Goal: Transaction & Acquisition: Purchase product/service

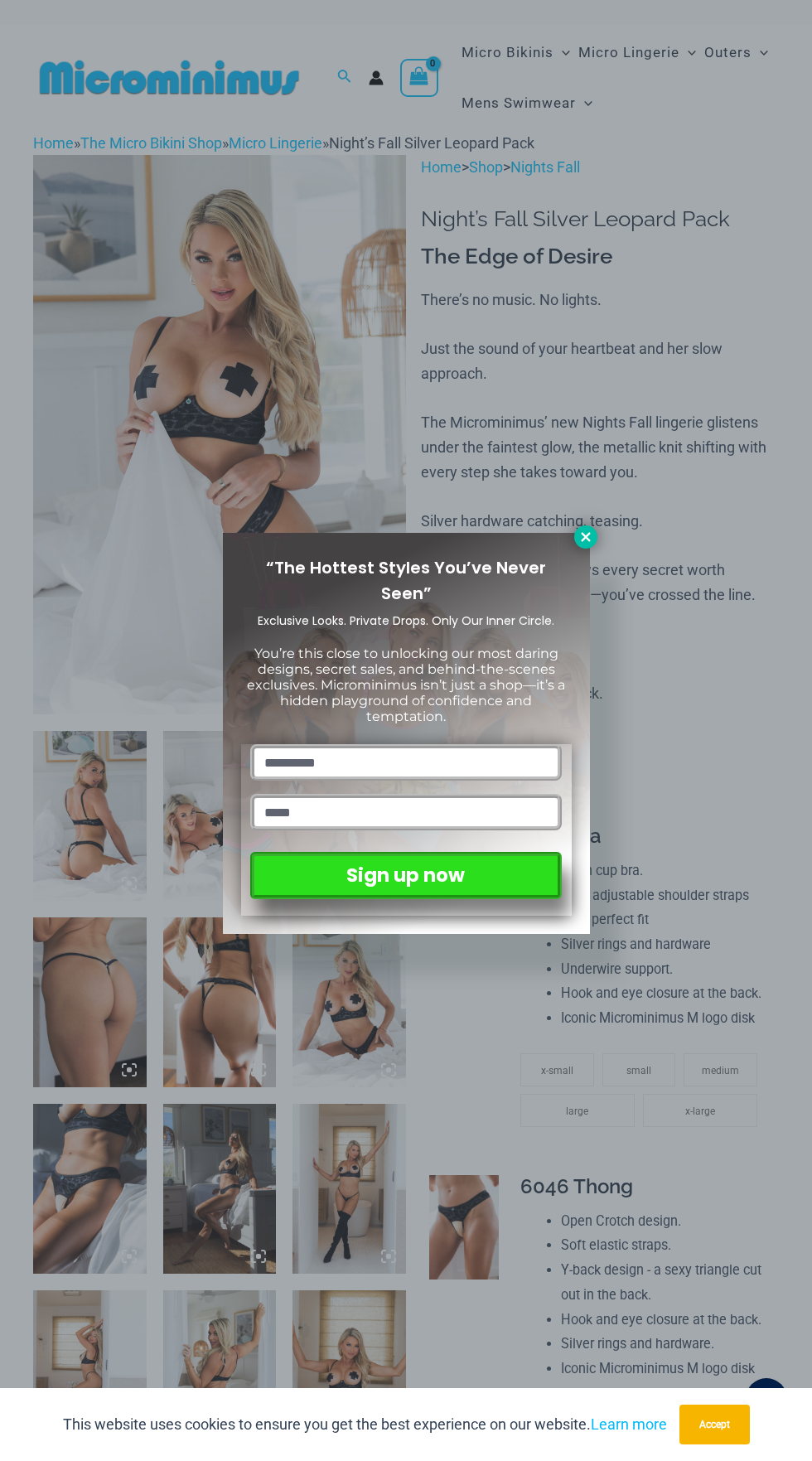
click at [585, 536] on icon at bounding box center [585, 536] width 9 height 9
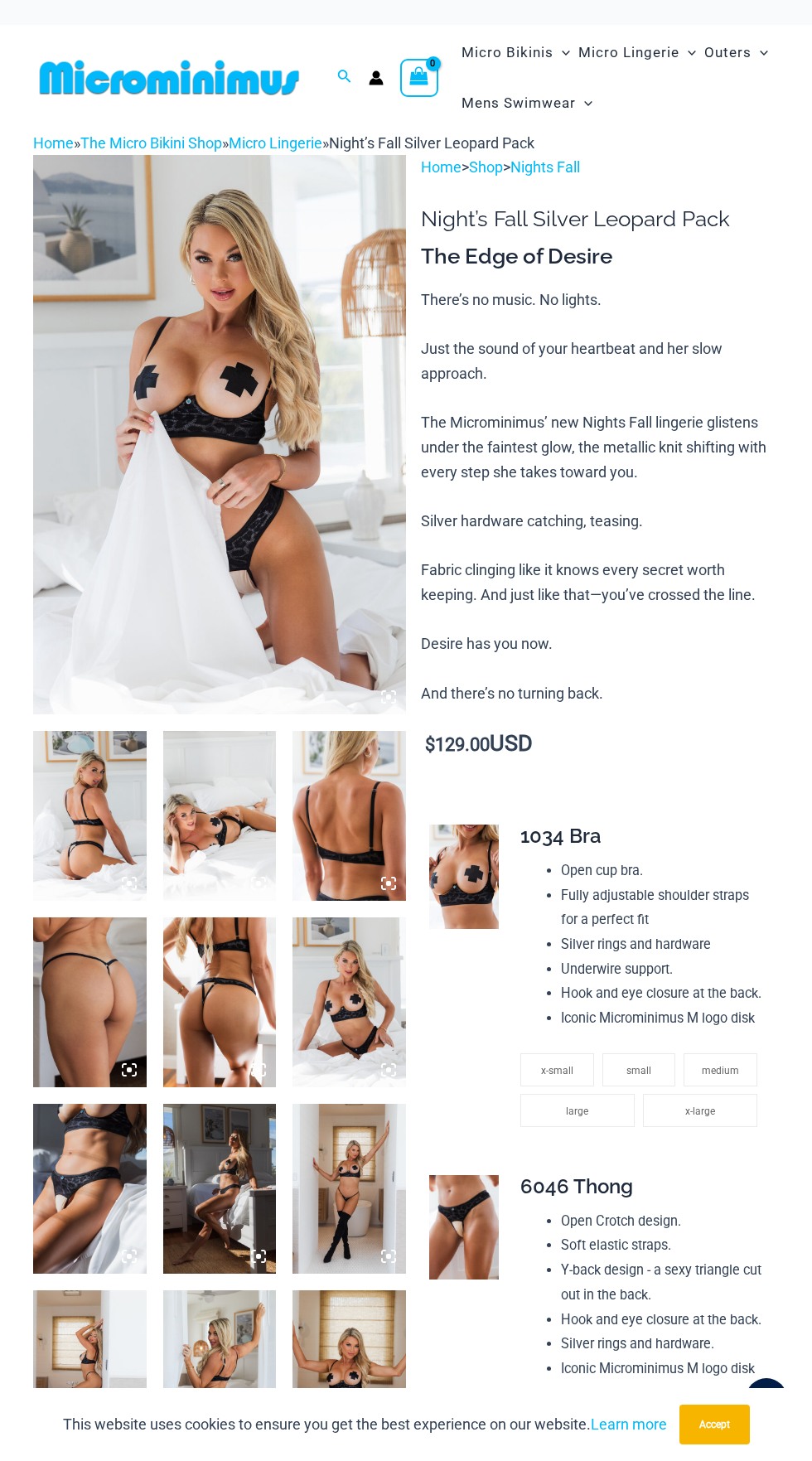
click at [126, 847] on img at bounding box center [90, 815] width 113 height 170
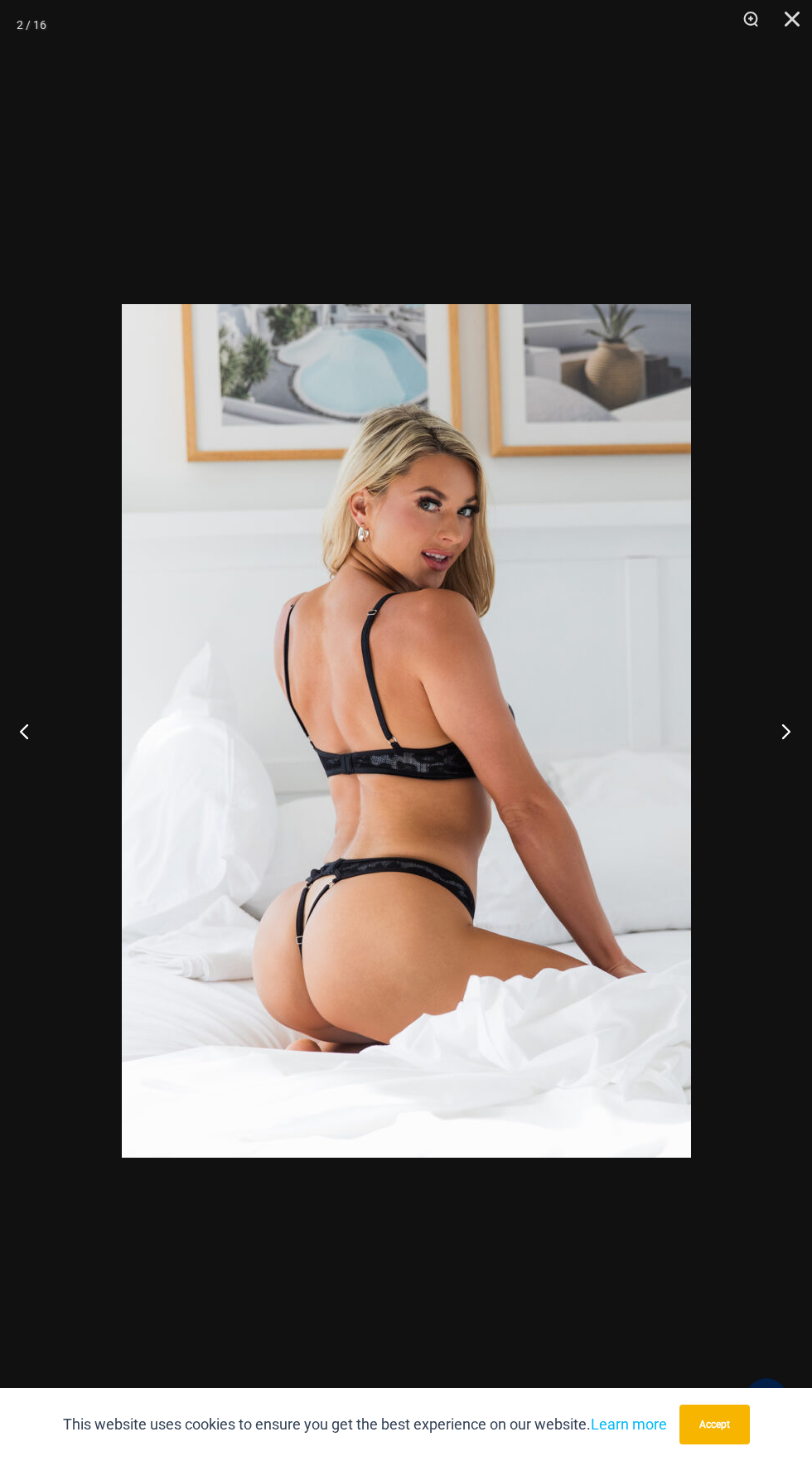
click at [780, 753] on button "Next" at bounding box center [780, 730] width 62 height 83
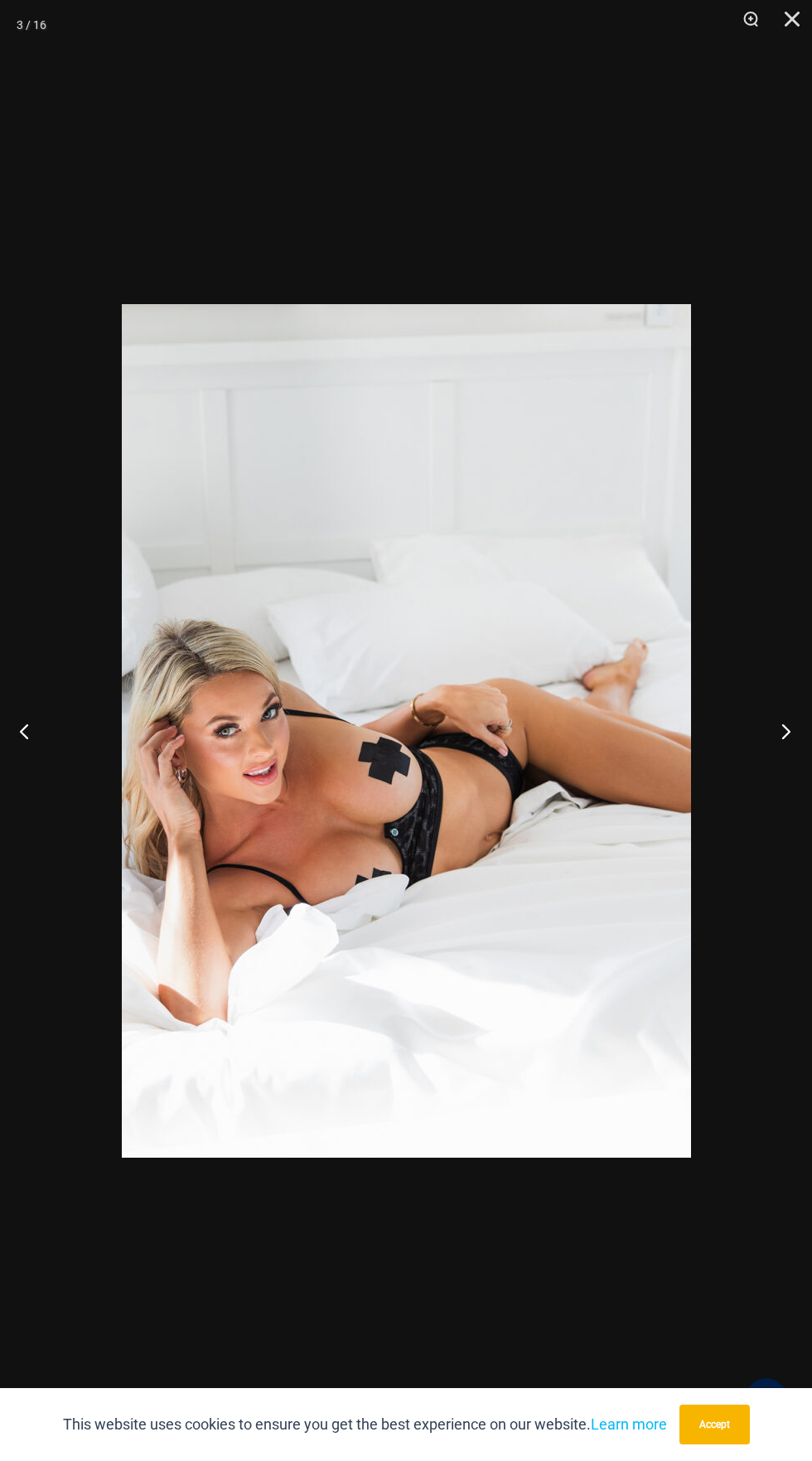
click at [765, 756] on button "Next" at bounding box center [780, 730] width 62 height 83
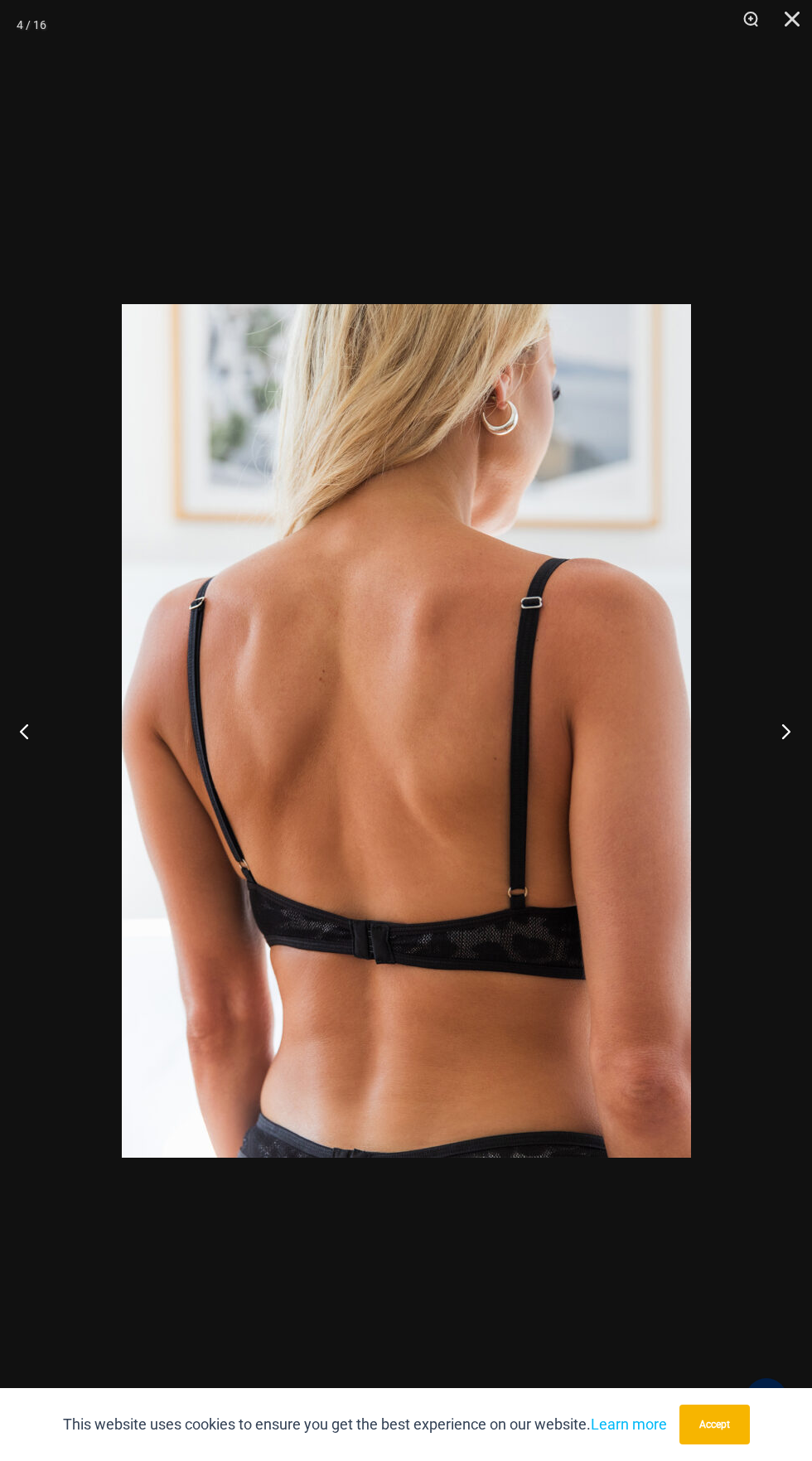
click at [798, 733] on button "Next" at bounding box center [780, 730] width 62 height 83
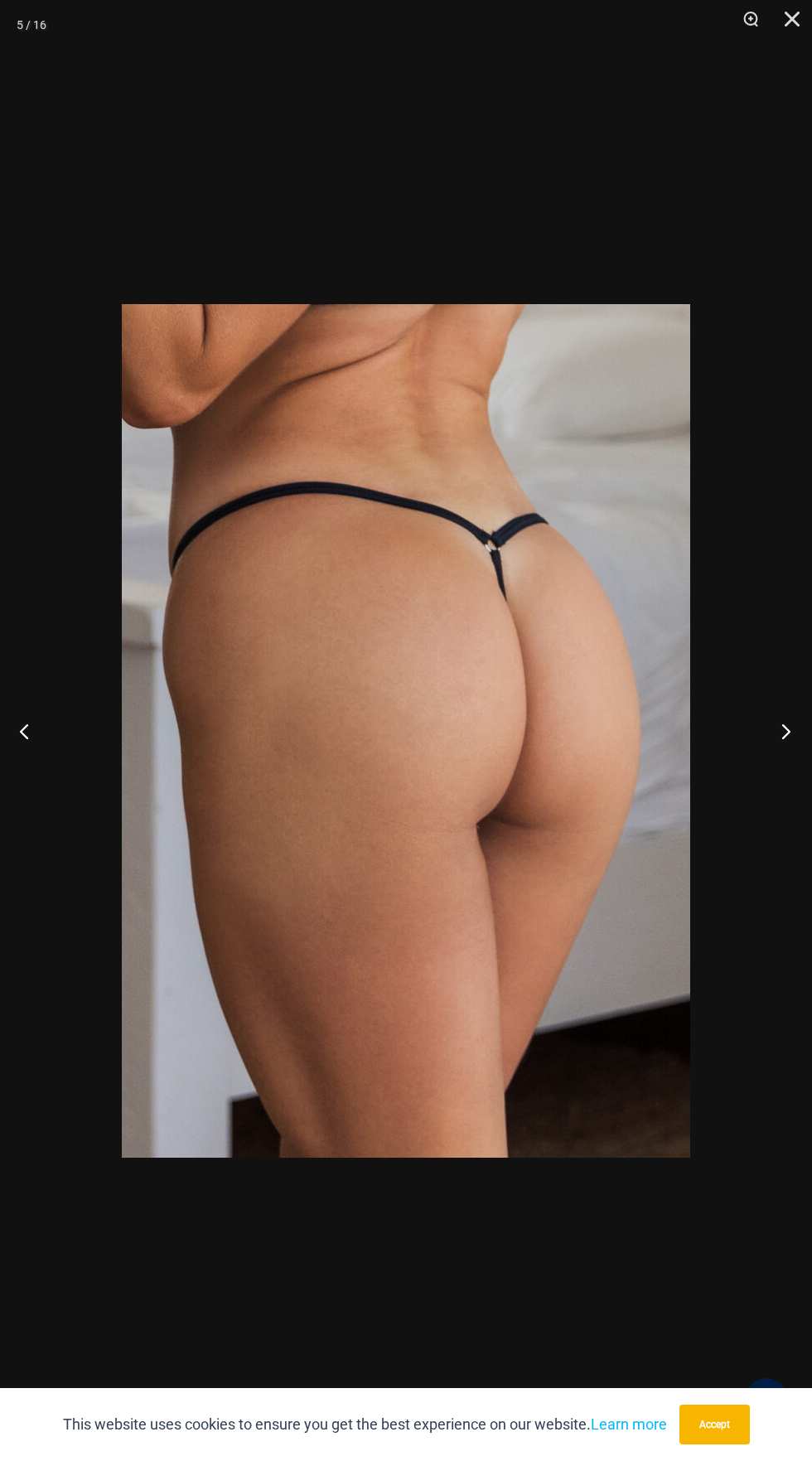
click at [779, 745] on button "Next" at bounding box center [780, 730] width 62 height 83
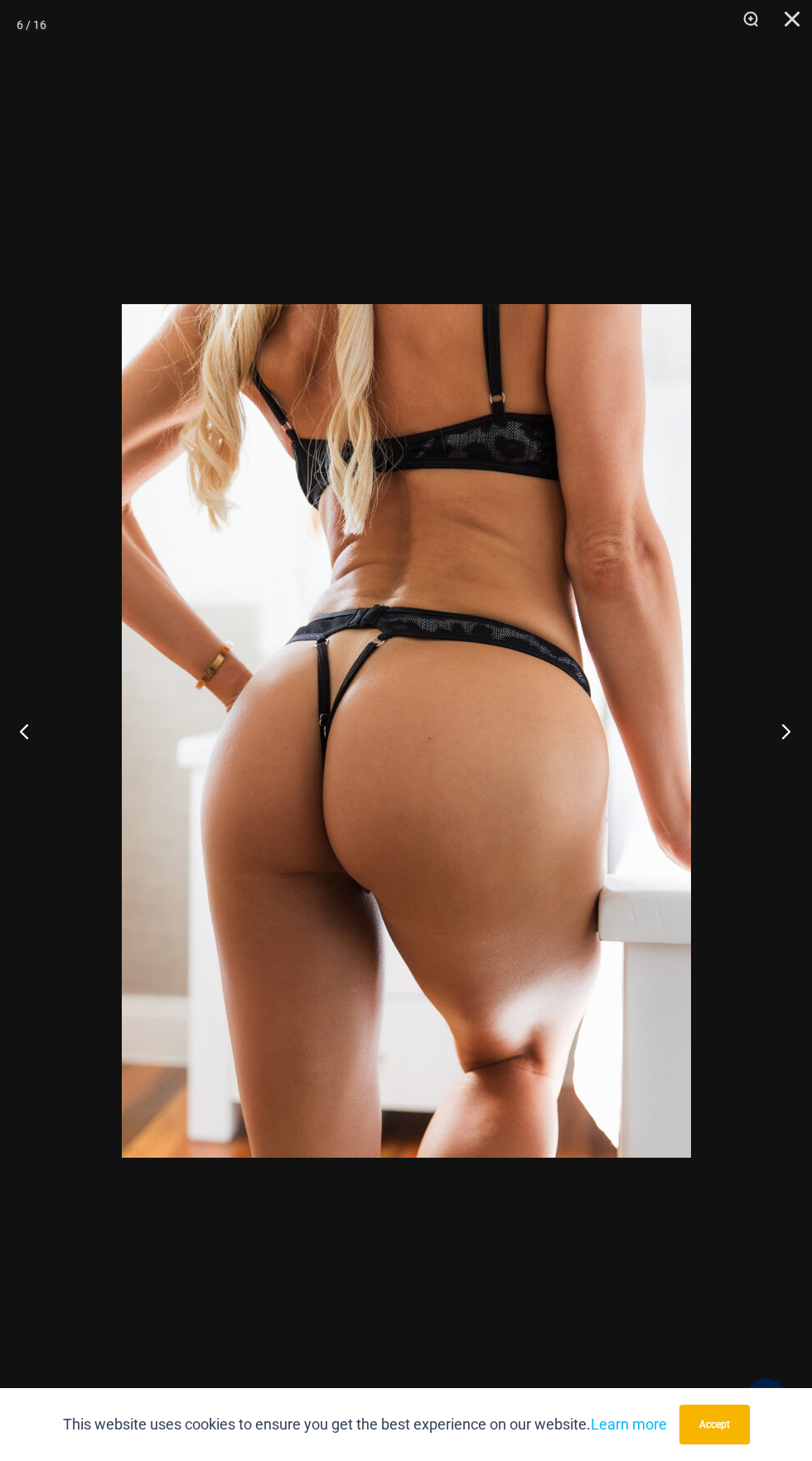
click at [769, 751] on button "Next" at bounding box center [780, 730] width 62 height 83
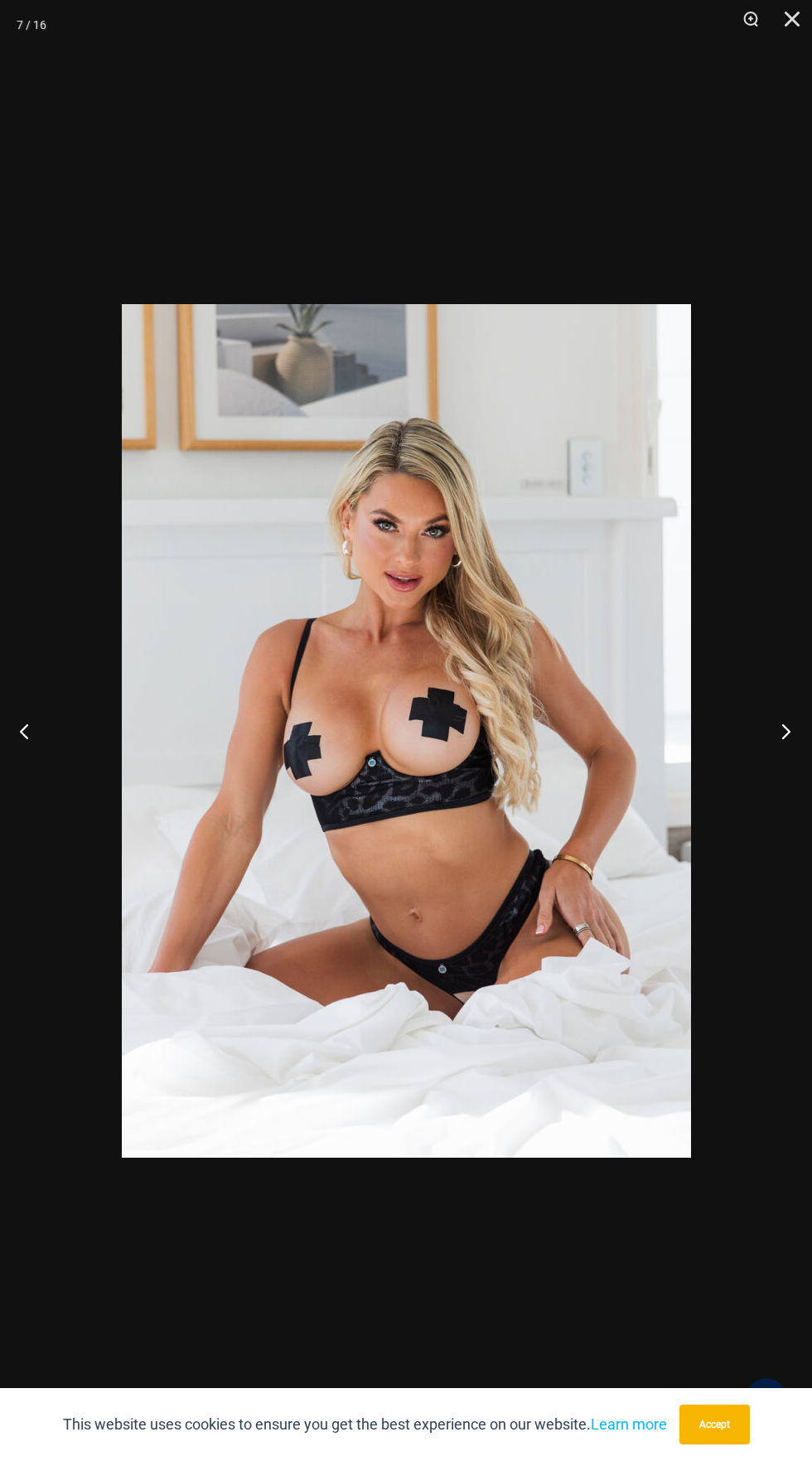
click at [777, 730] on button "Next" at bounding box center [780, 730] width 62 height 83
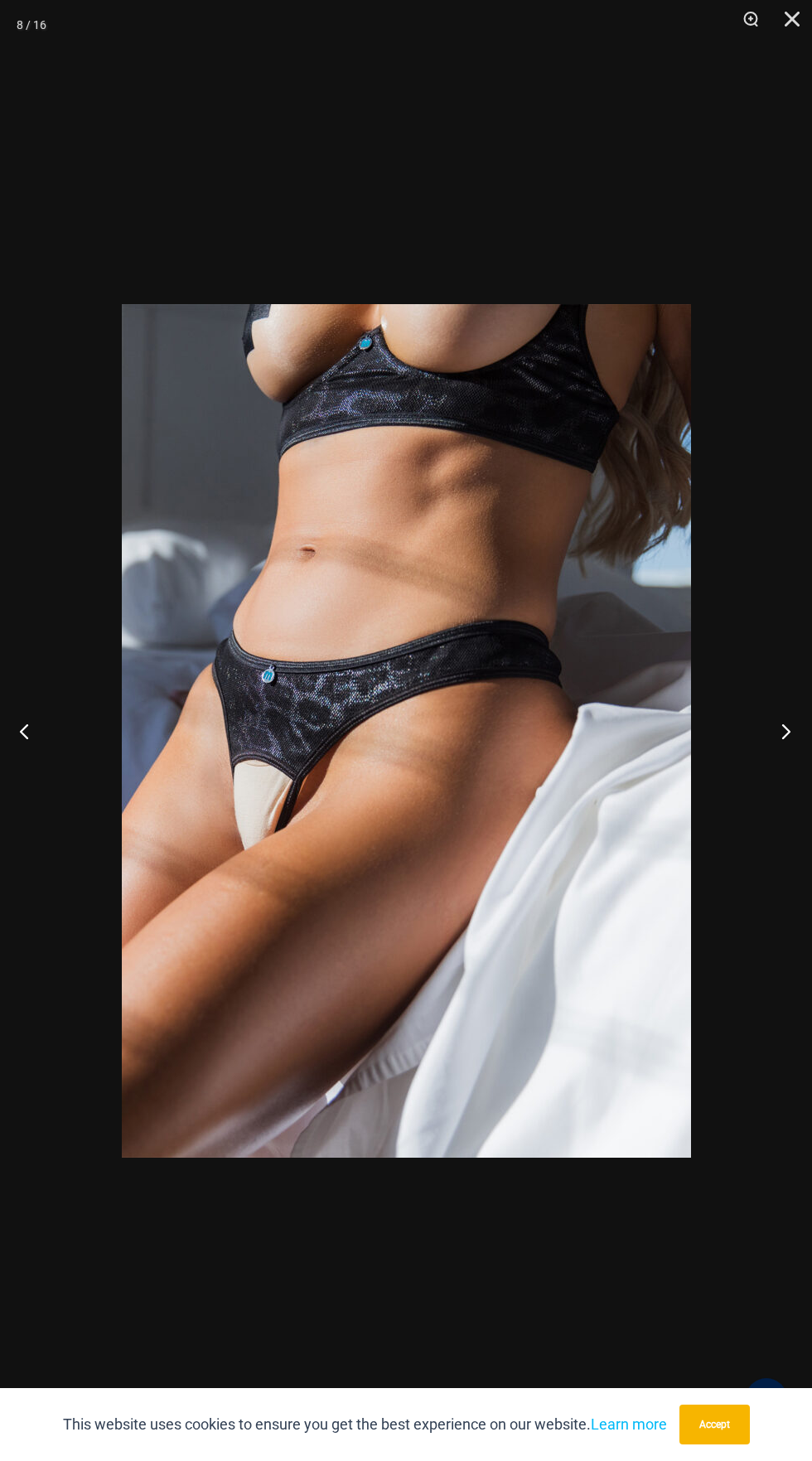
click at [768, 742] on button "Next" at bounding box center [780, 730] width 62 height 83
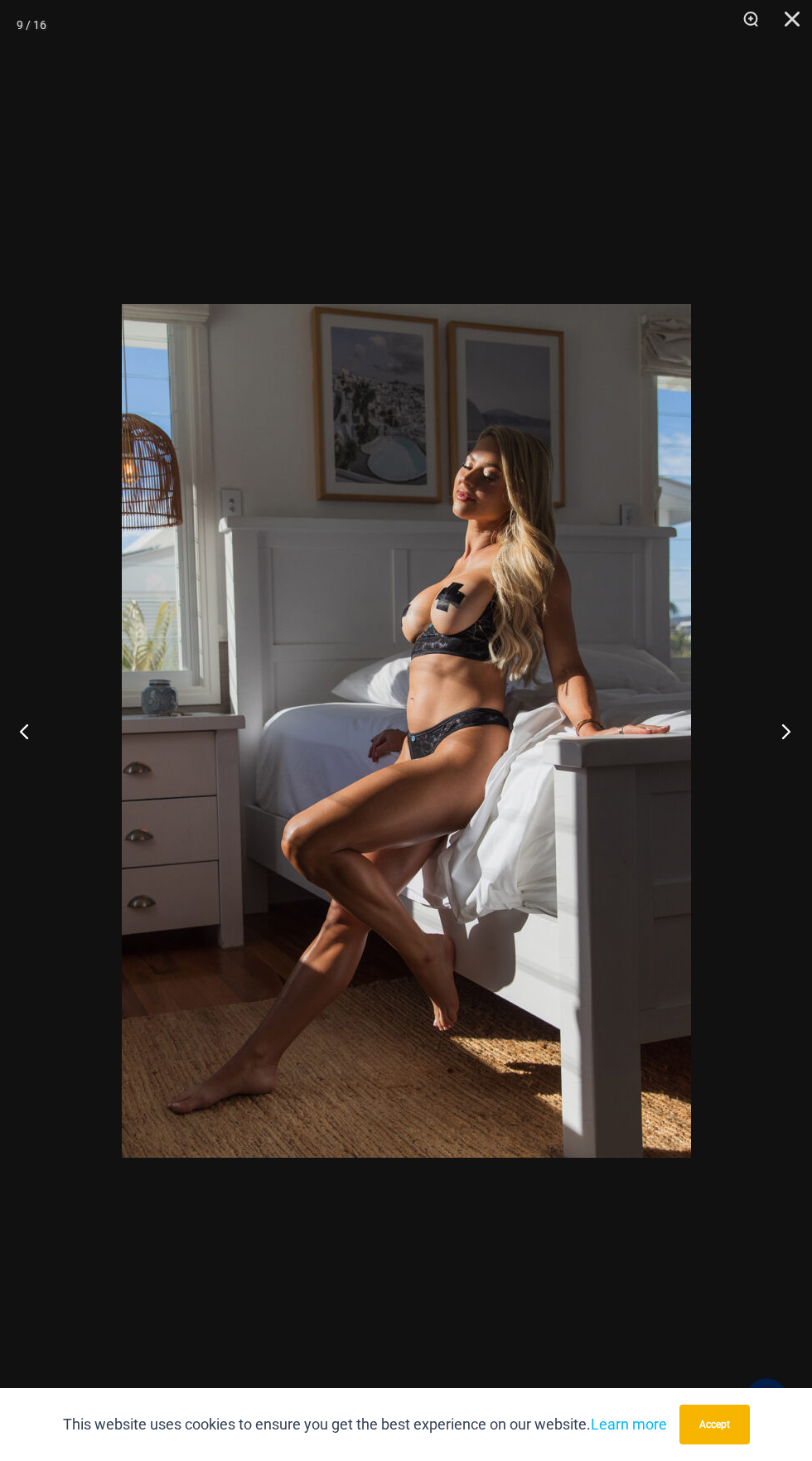
click at [780, 754] on button "Next" at bounding box center [780, 730] width 62 height 83
